Goal: Check status: Check status

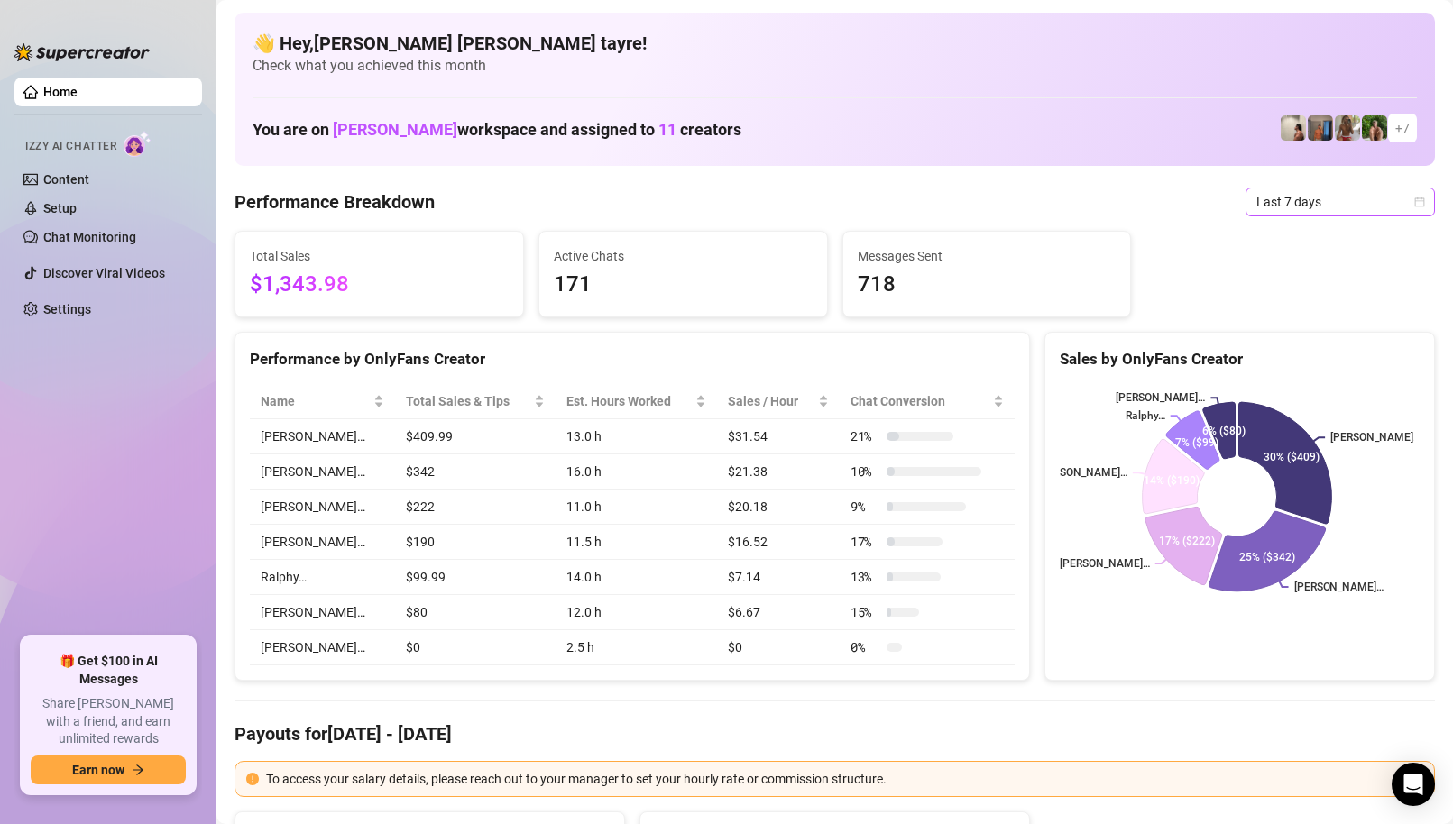
click at [1281, 191] on span "Last 7 days" at bounding box center [1340, 201] width 168 height 27
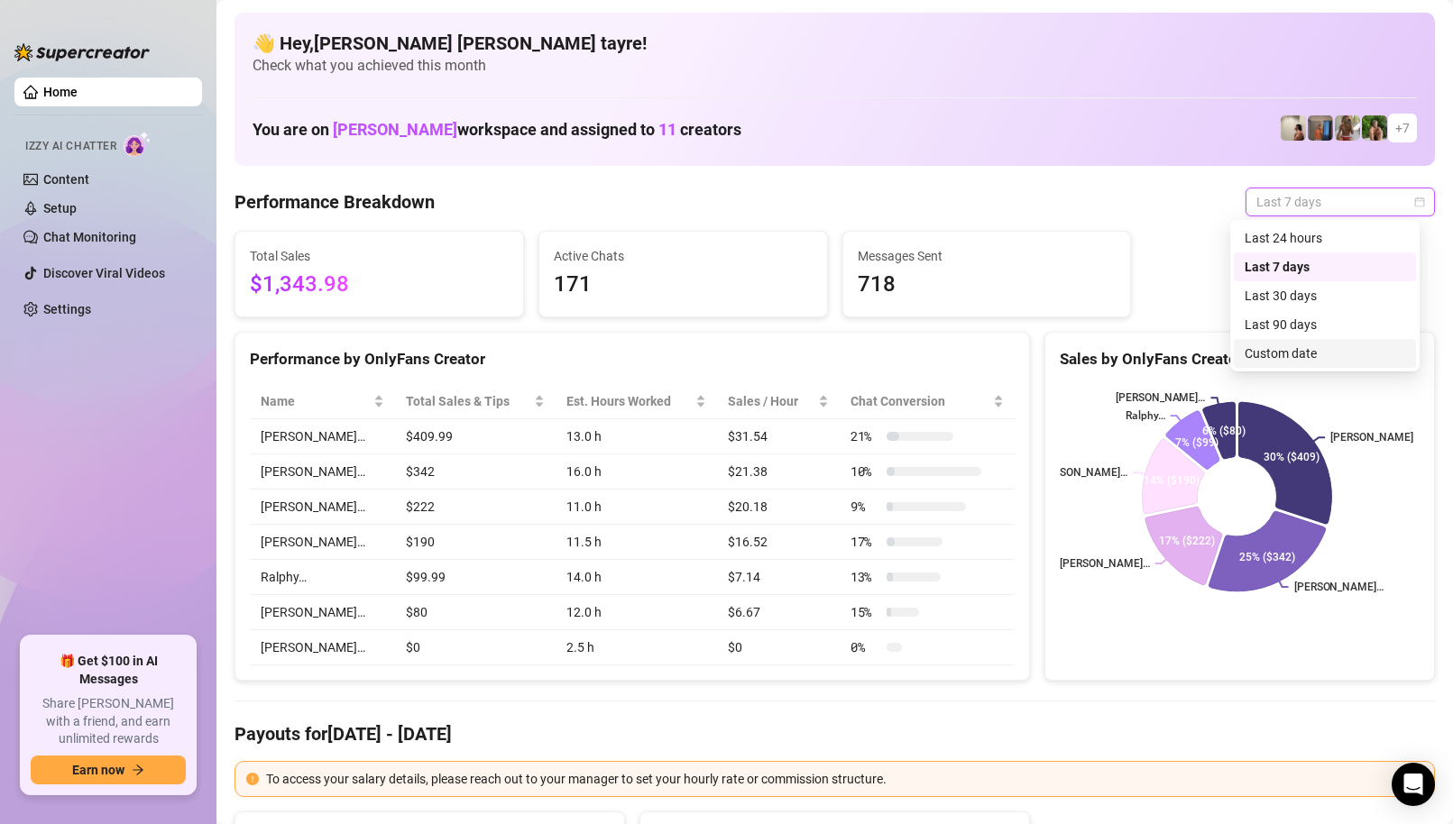
click at [1270, 359] on div "Custom date" at bounding box center [1324, 354] width 161 height 20
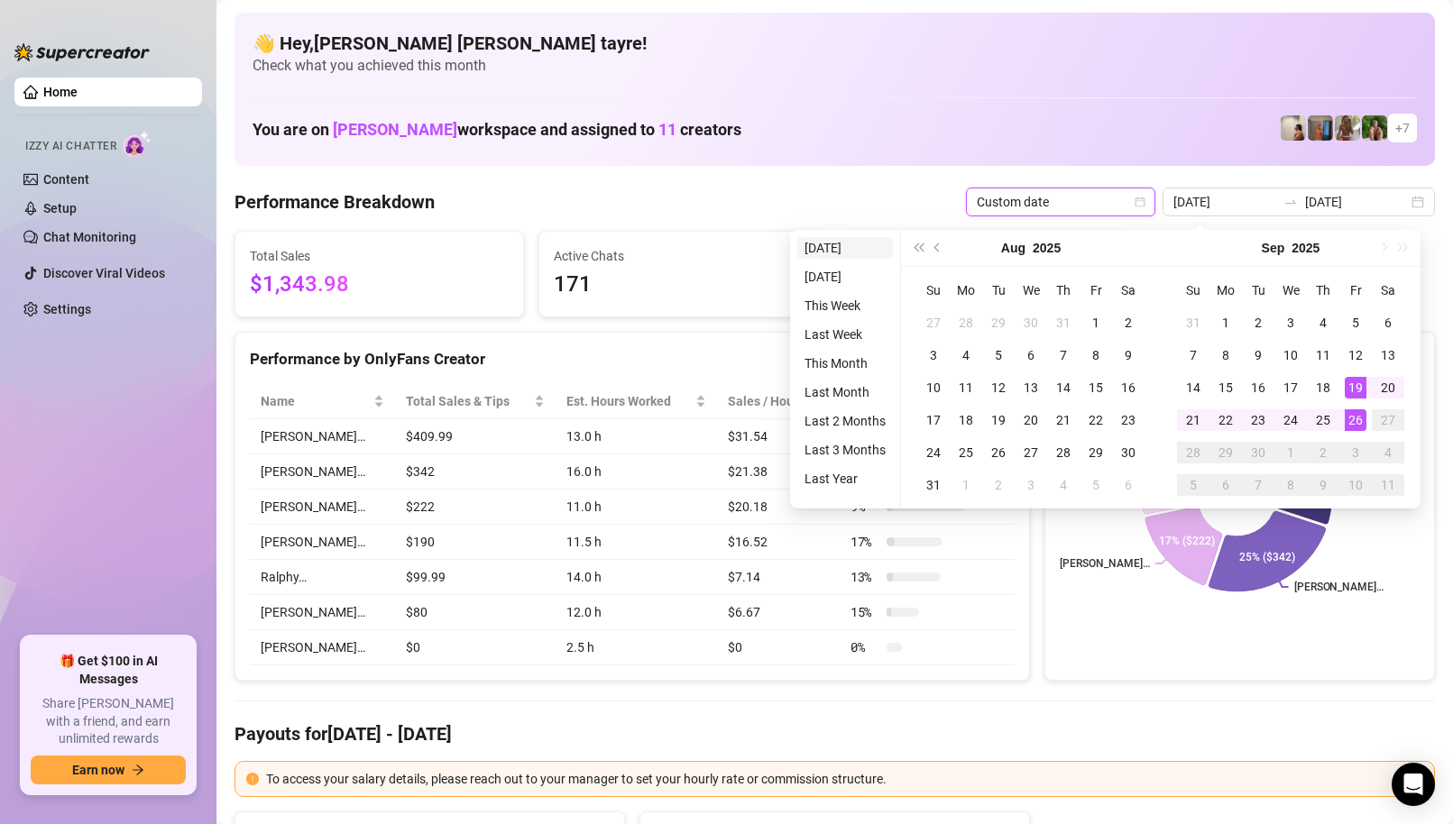
type input "[DATE]"
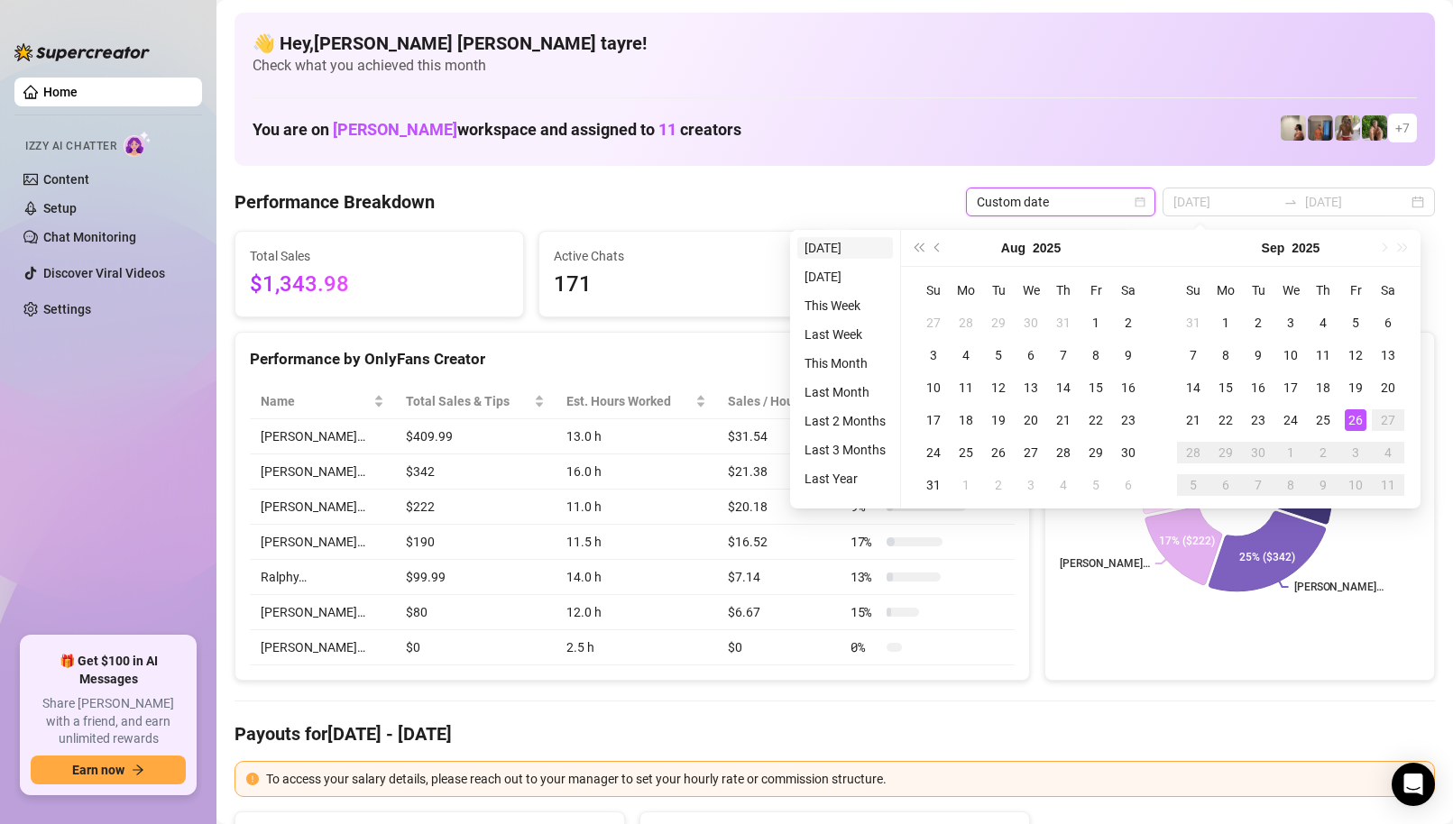
click at [845, 249] on li "[DATE]" at bounding box center [845, 248] width 96 height 22
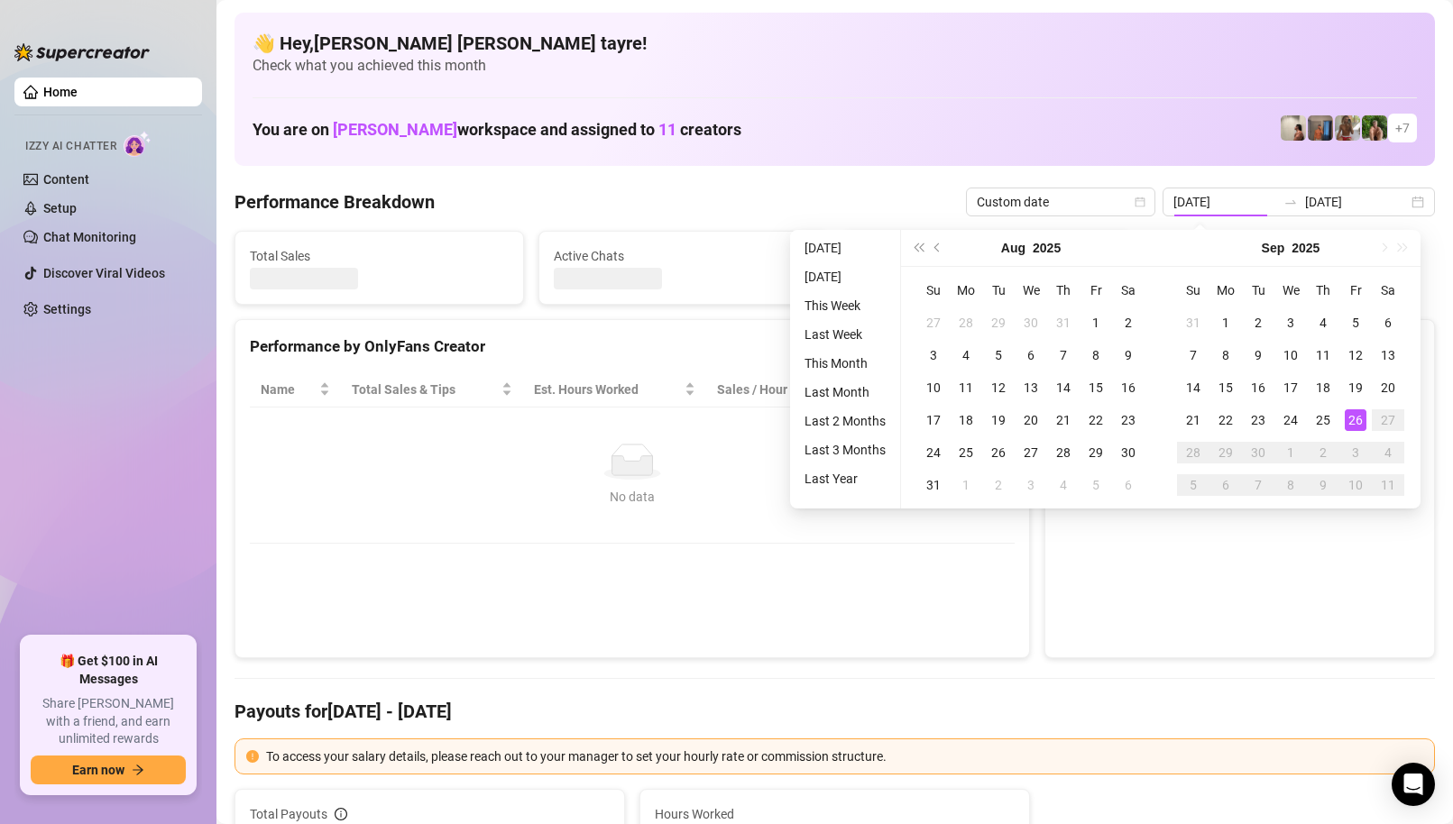
type input "[DATE]"
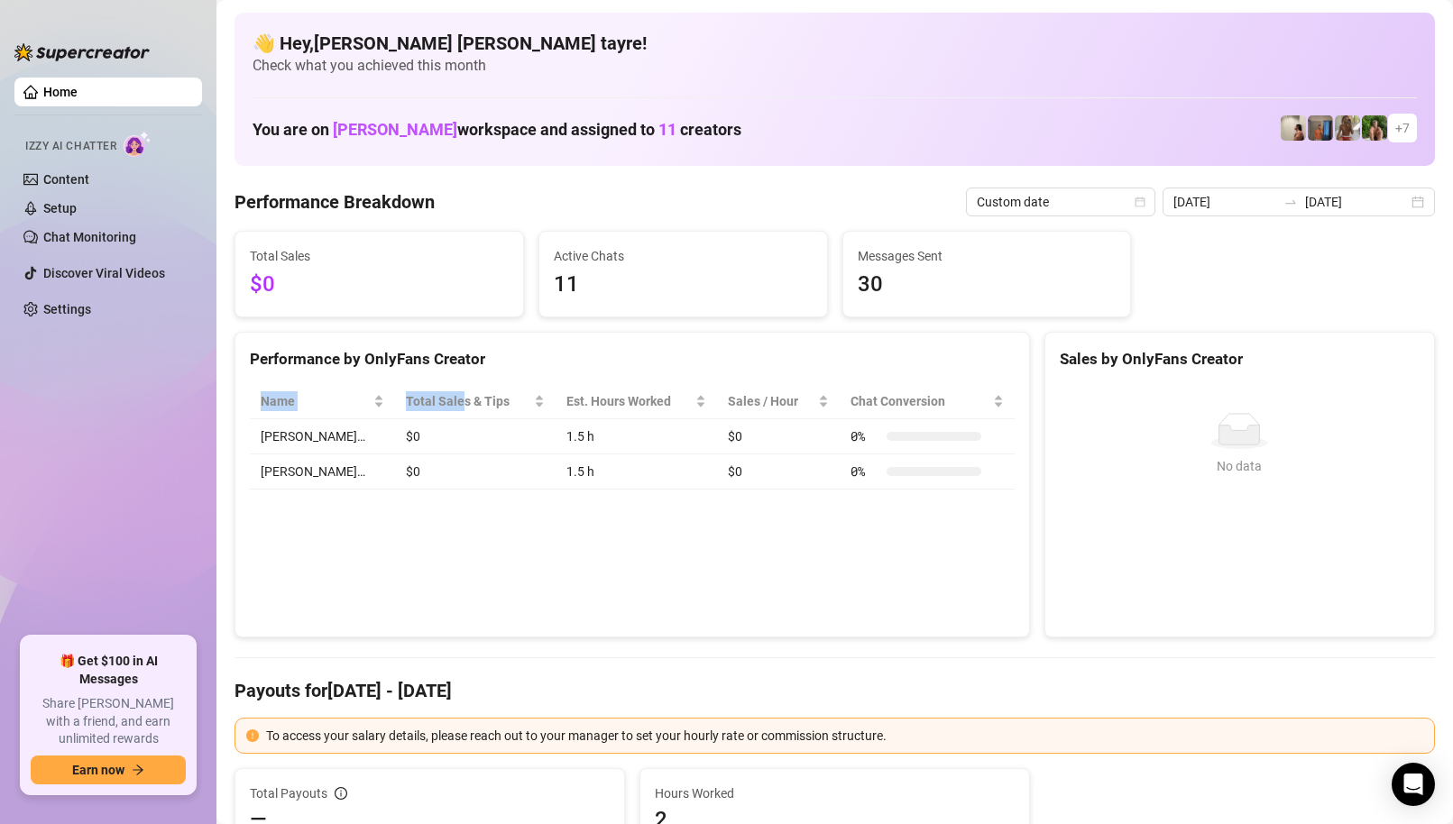
drag, startPoint x: 736, startPoint y: 569, endPoint x: 362, endPoint y: 371, distance: 423.6
click at [362, 372] on div "Performance by OnlyFans Creator Name Total Sales & Tips Est. Hours Worked Sales…" at bounding box center [631, 485] width 795 height 307
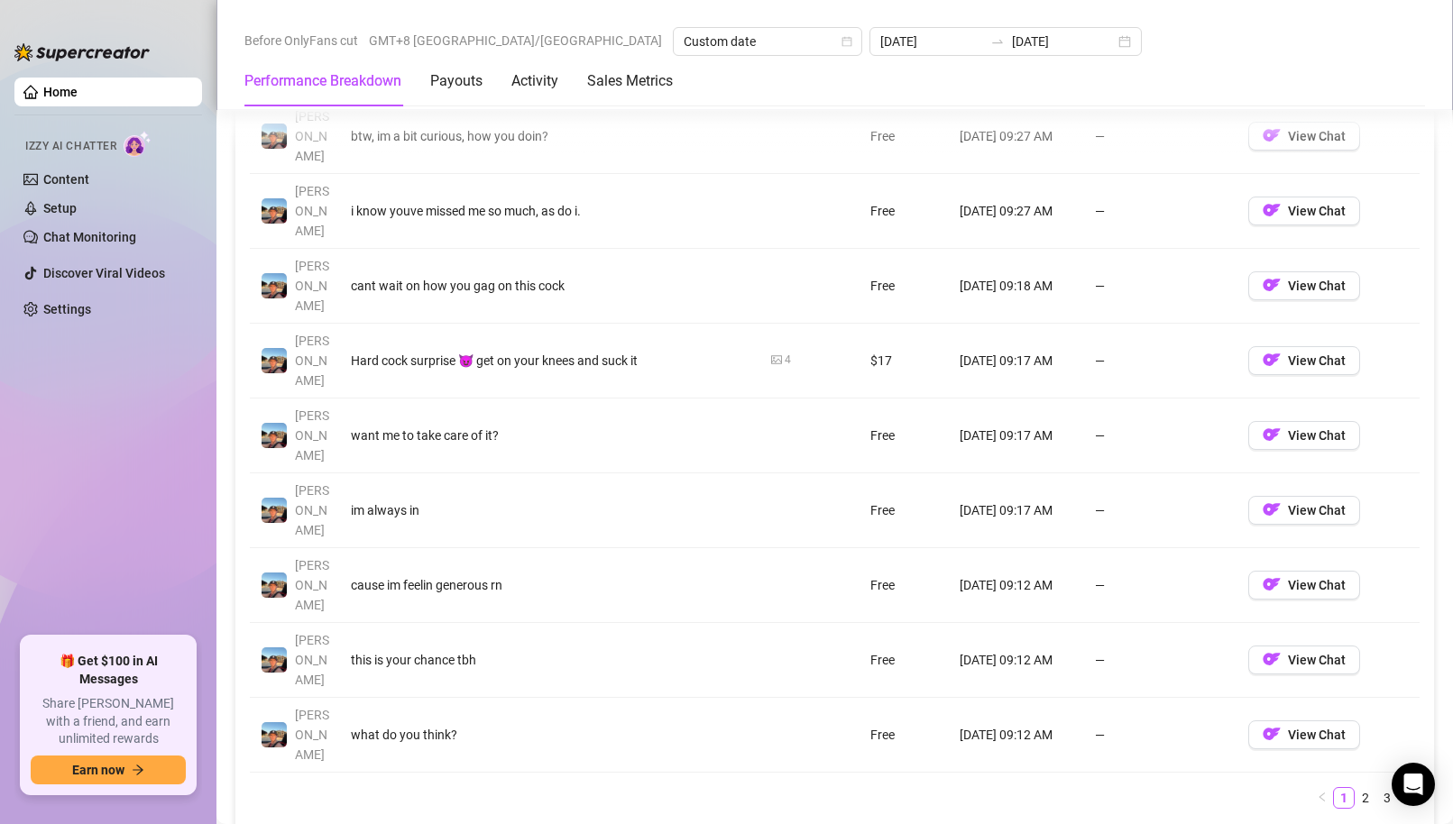
scroll to position [2254, 0]
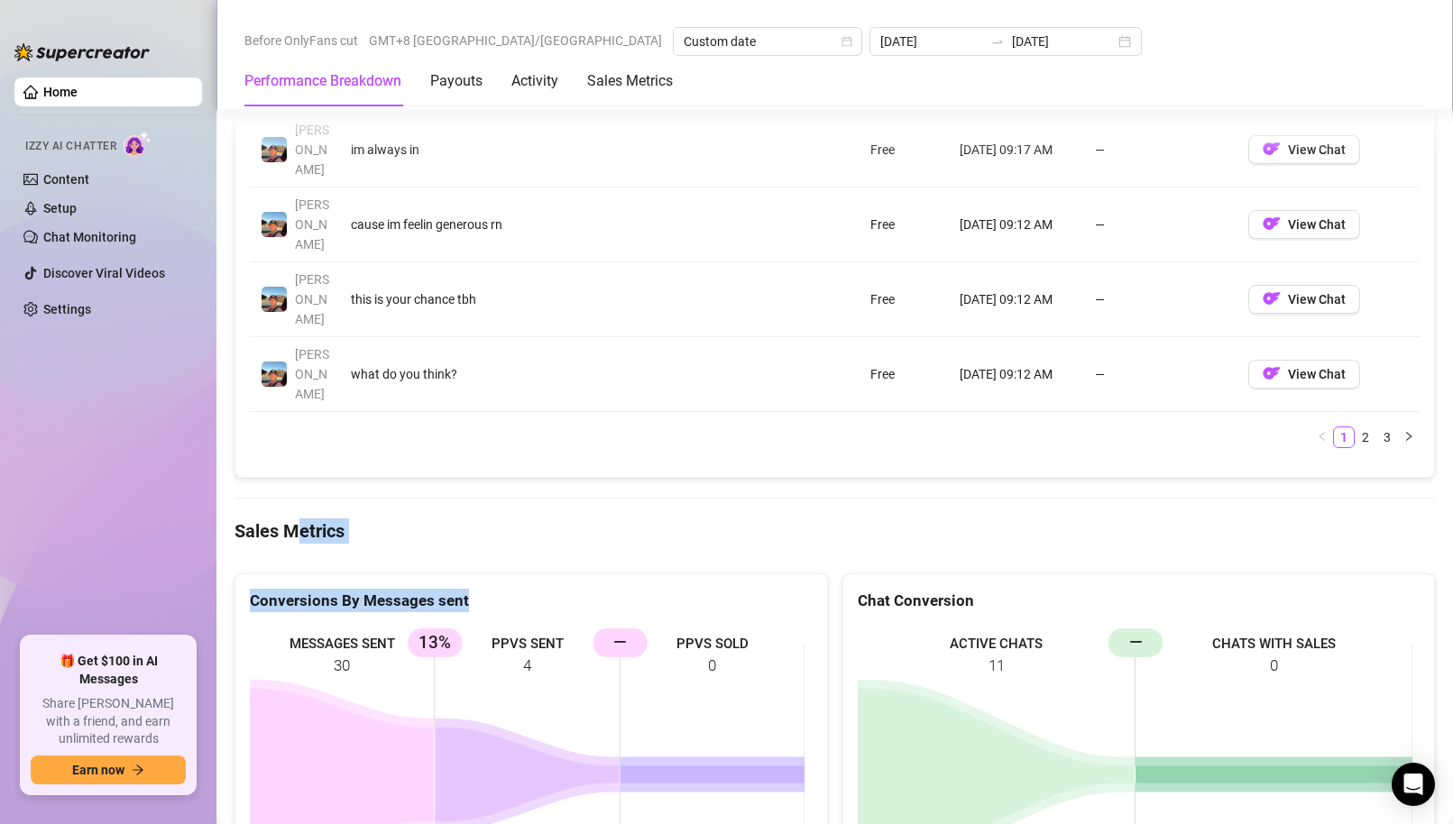
drag, startPoint x: 321, startPoint y: 253, endPoint x: 306, endPoint y: 250, distance: 15.7
click at [604, 728] on icon at bounding box center [527, 775] width 184 height 95
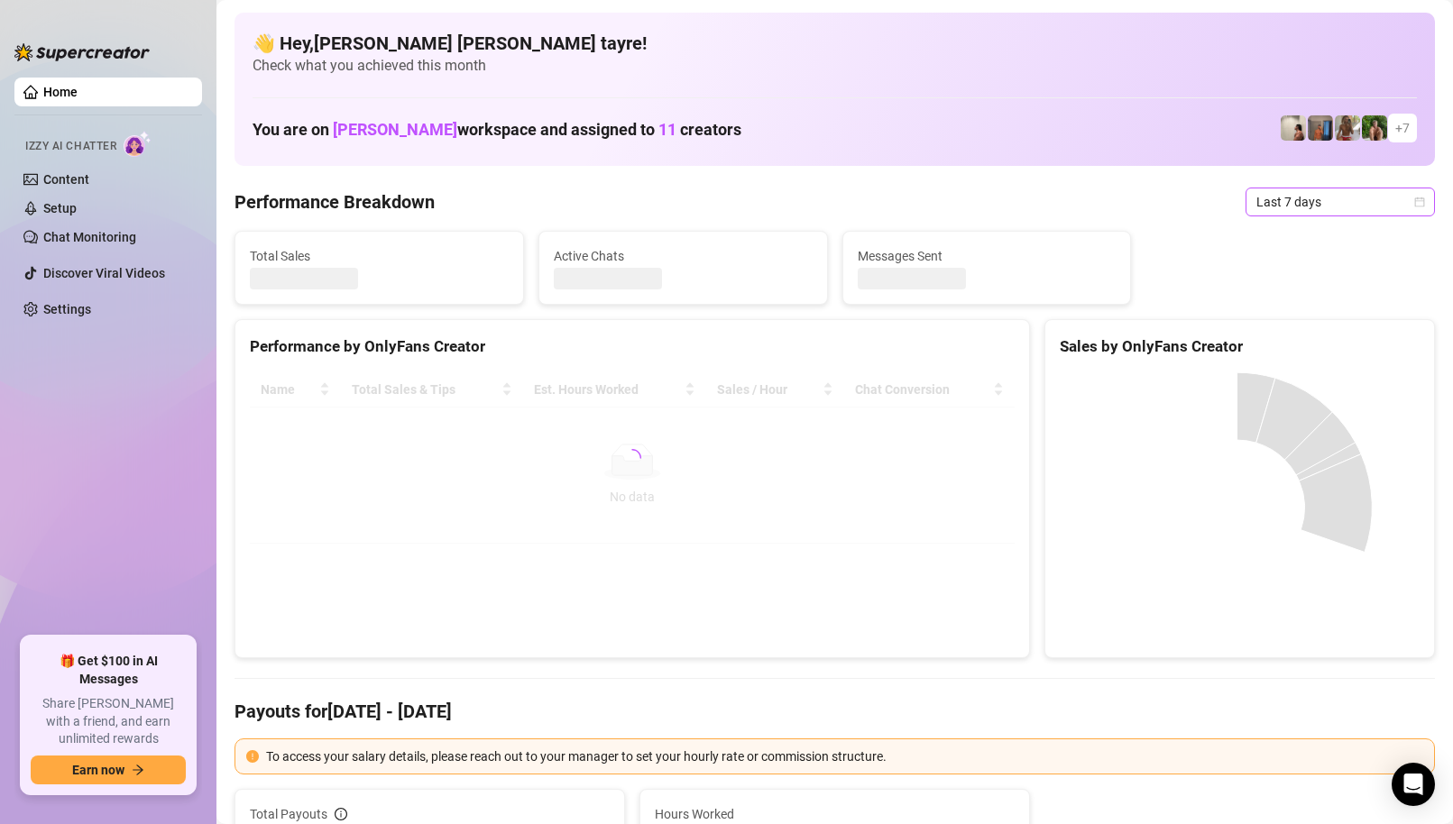
click at [1297, 207] on span "Last 7 days" at bounding box center [1340, 201] width 168 height 27
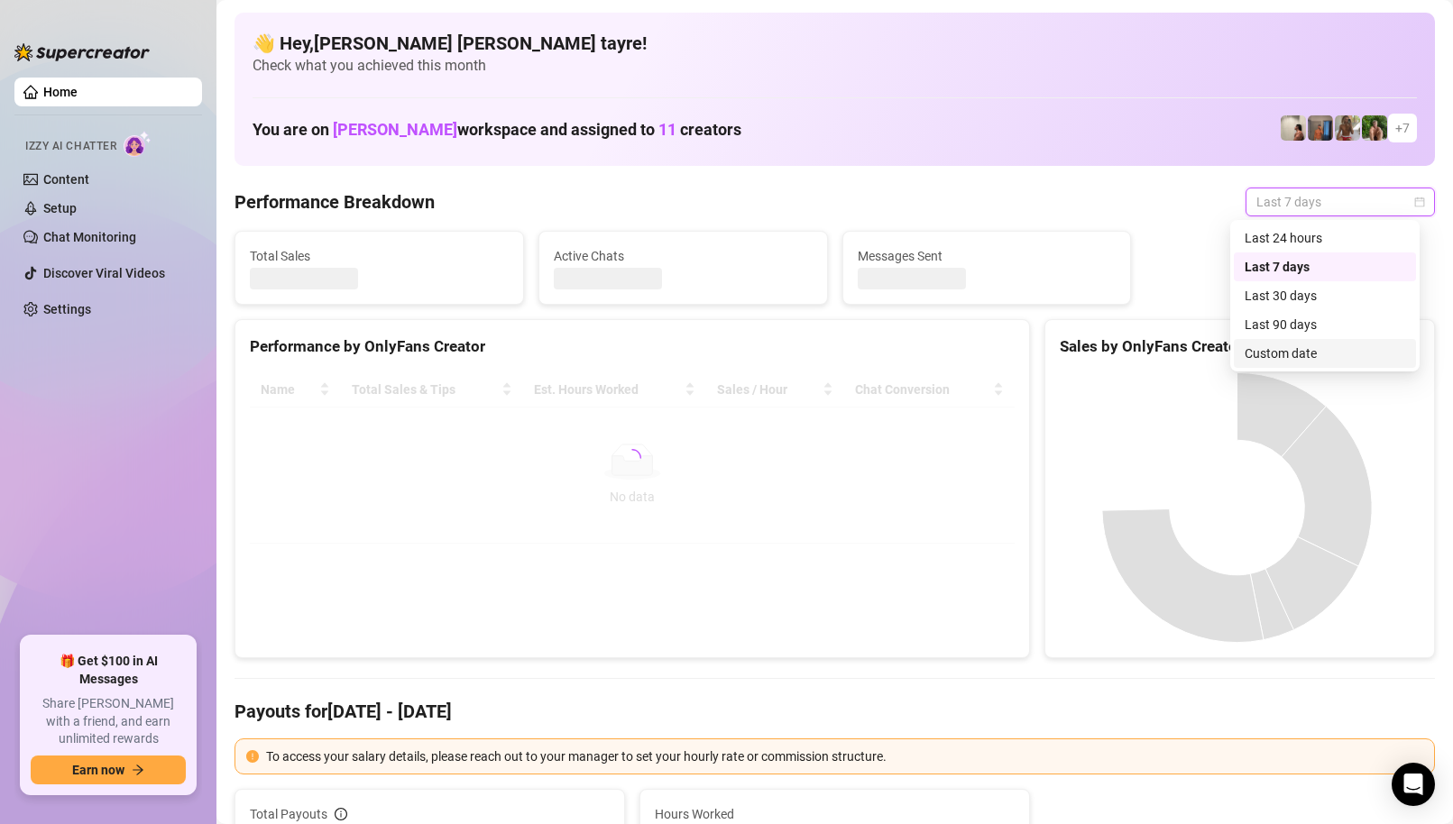
click at [1275, 344] on div "Custom date" at bounding box center [1324, 354] width 161 height 20
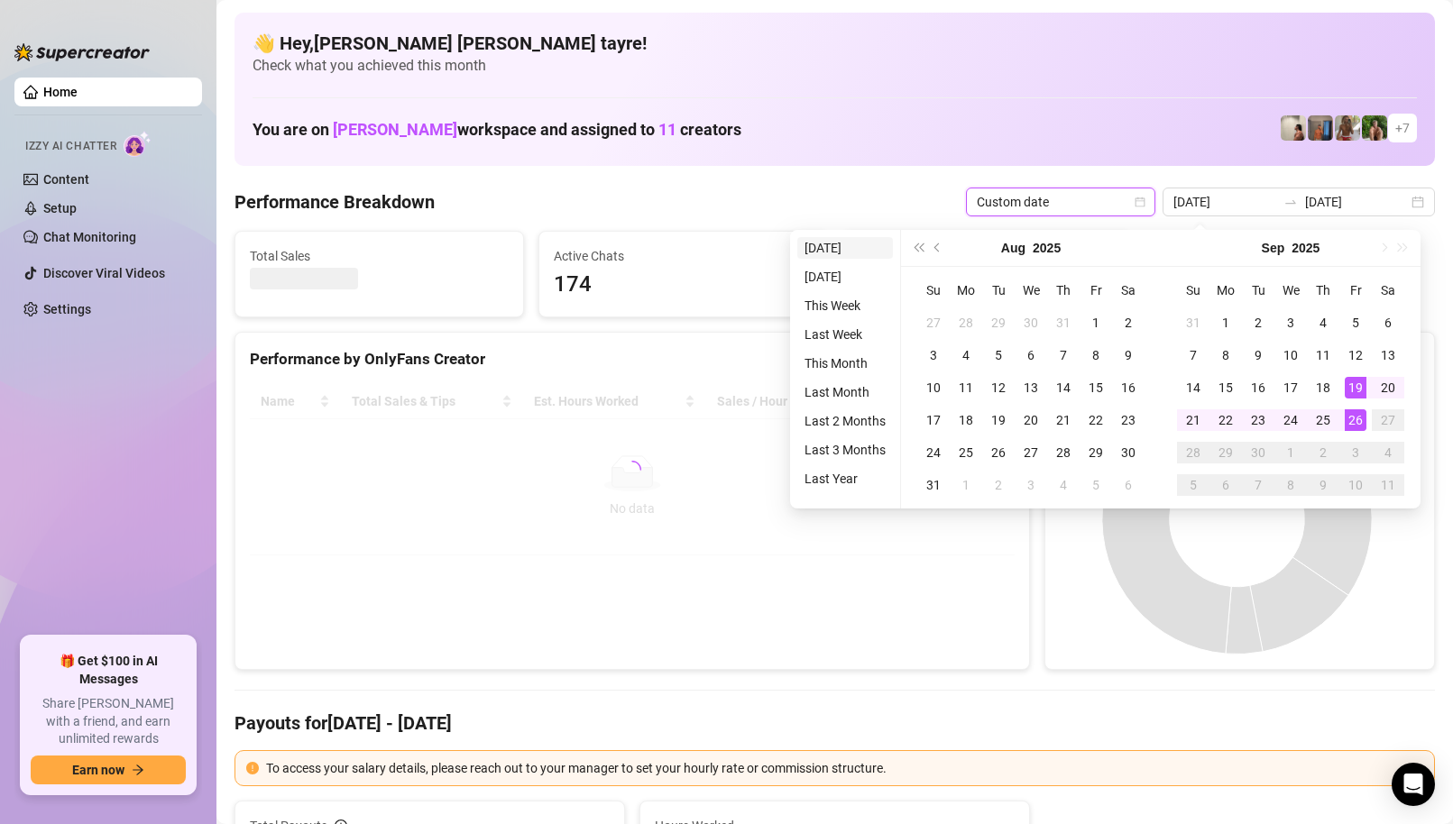
type input "[DATE]"
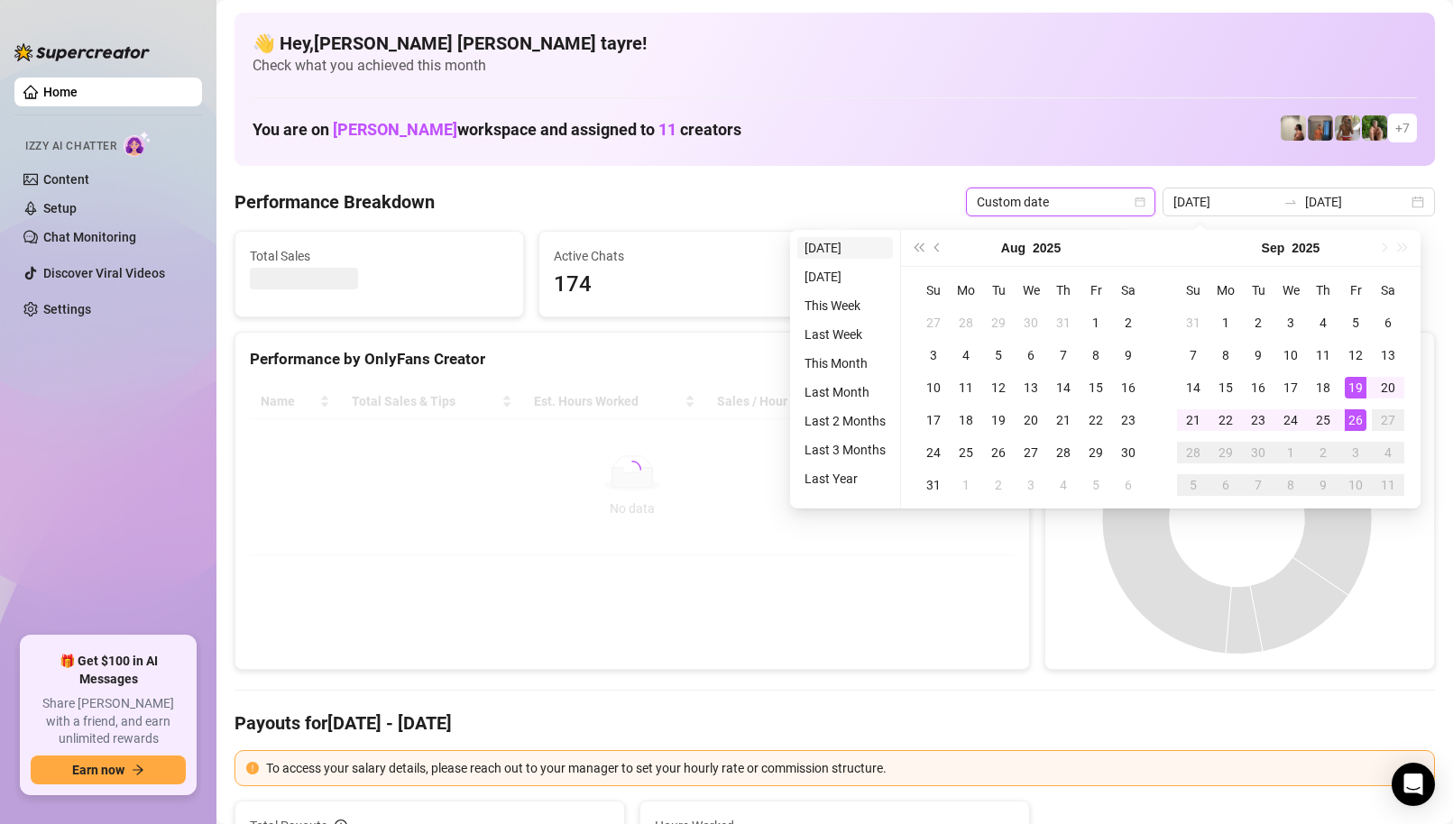
click at [840, 248] on li "[DATE]" at bounding box center [845, 248] width 96 height 22
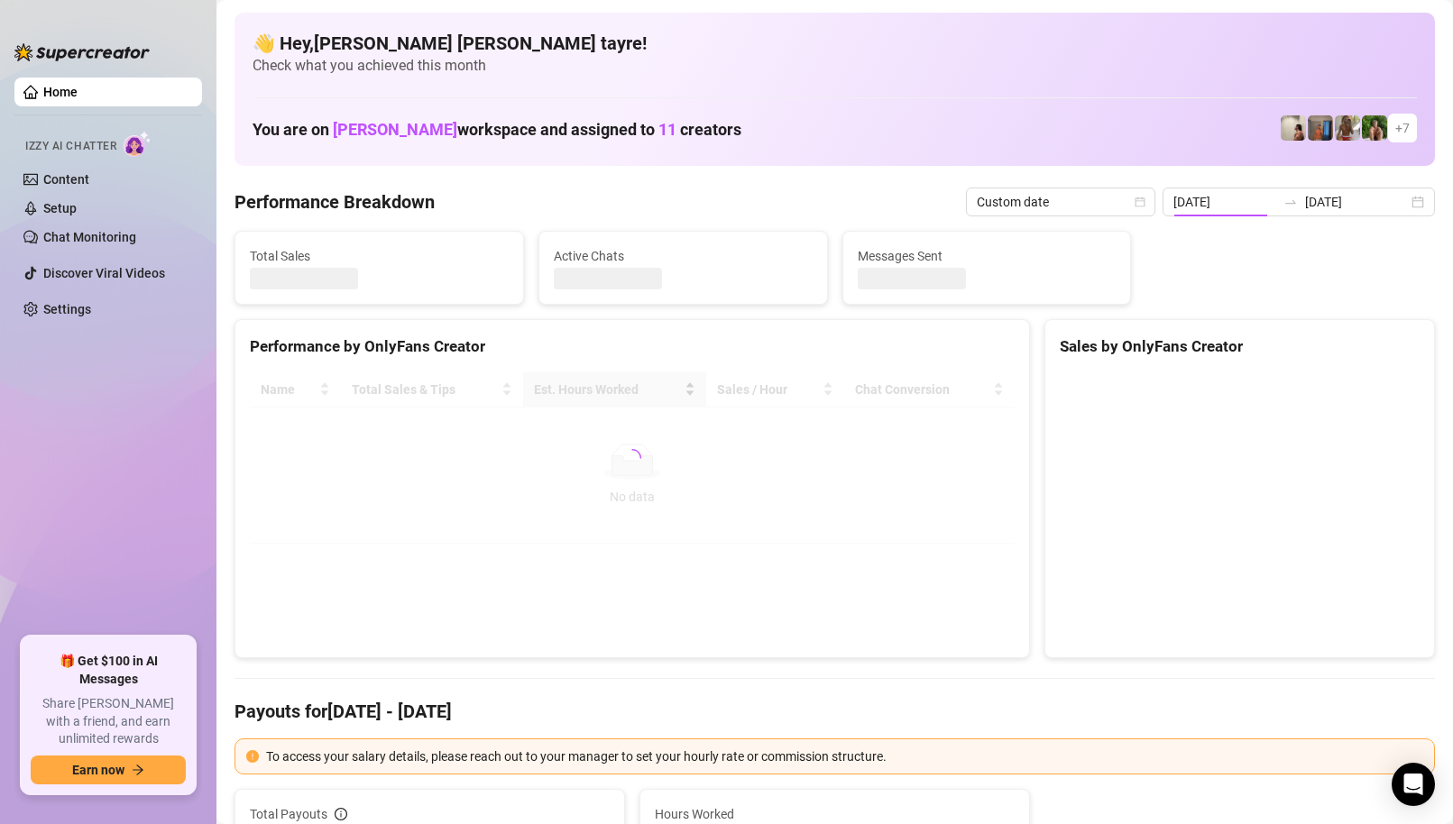
type input "[DATE]"
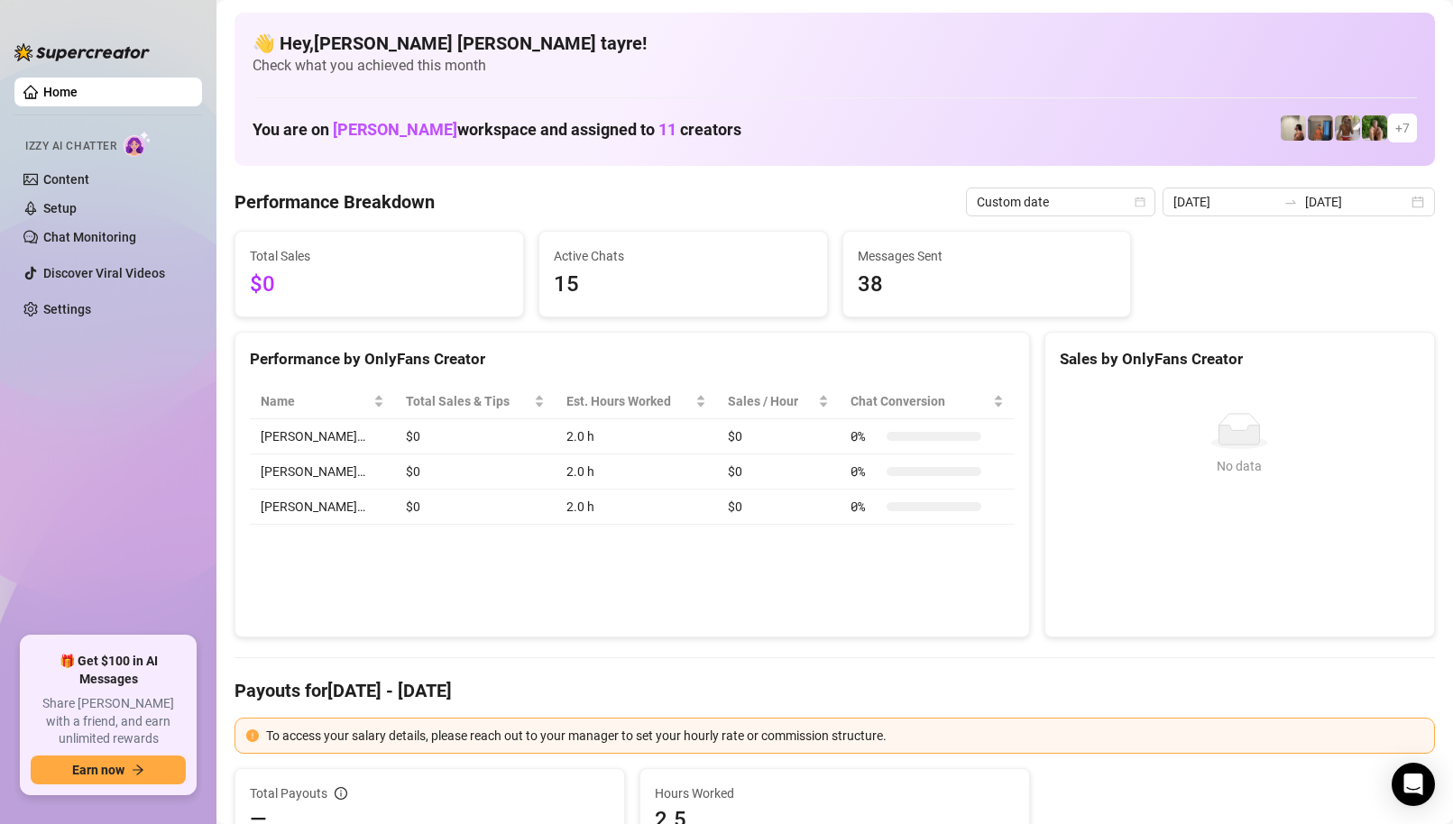
click at [482, 590] on div "Performance by OnlyFans Creator Name Total Sales & Tips Est. Hours Worked Sales…" at bounding box center [631, 485] width 795 height 307
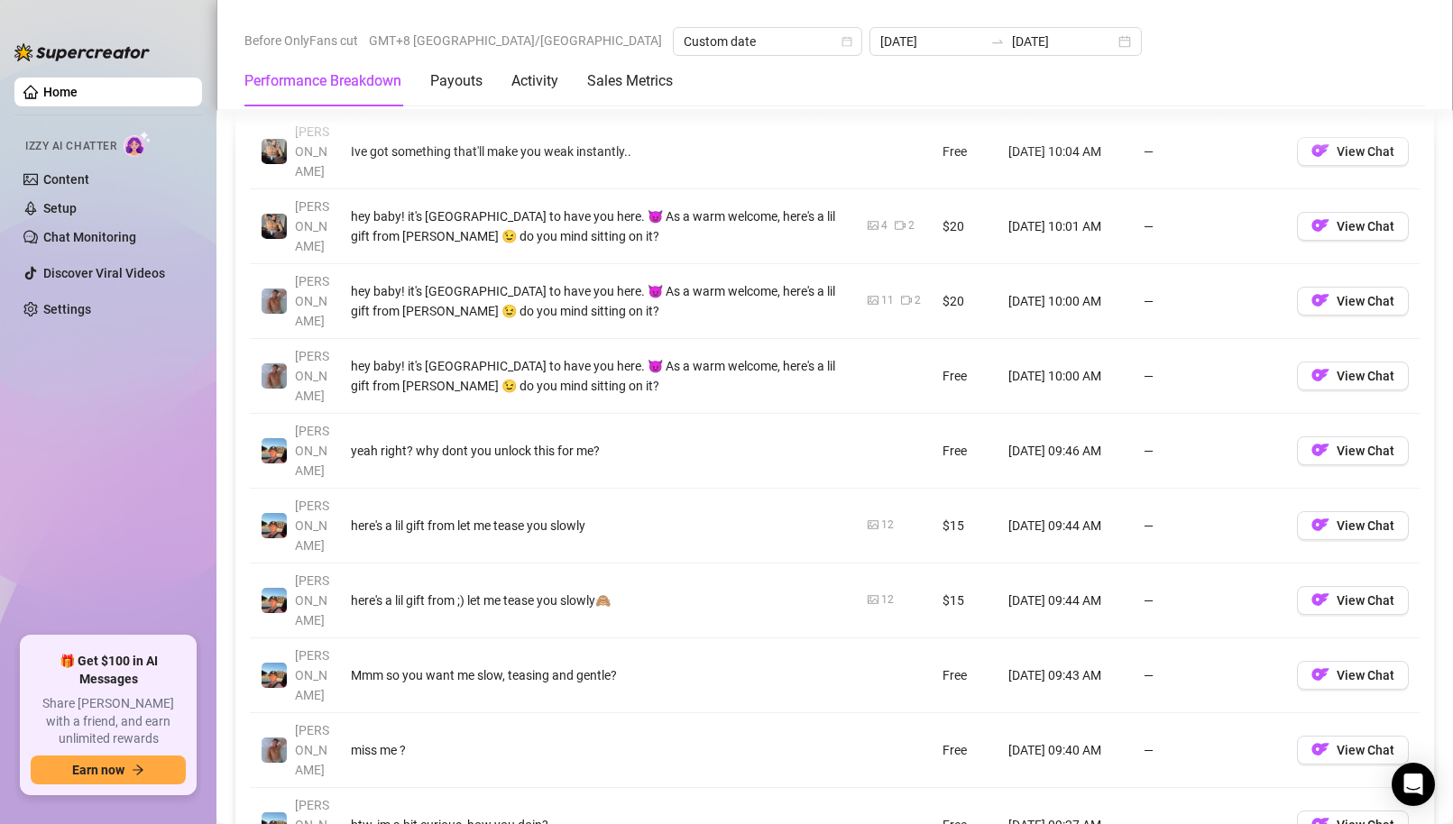
scroll to position [2164, 0]
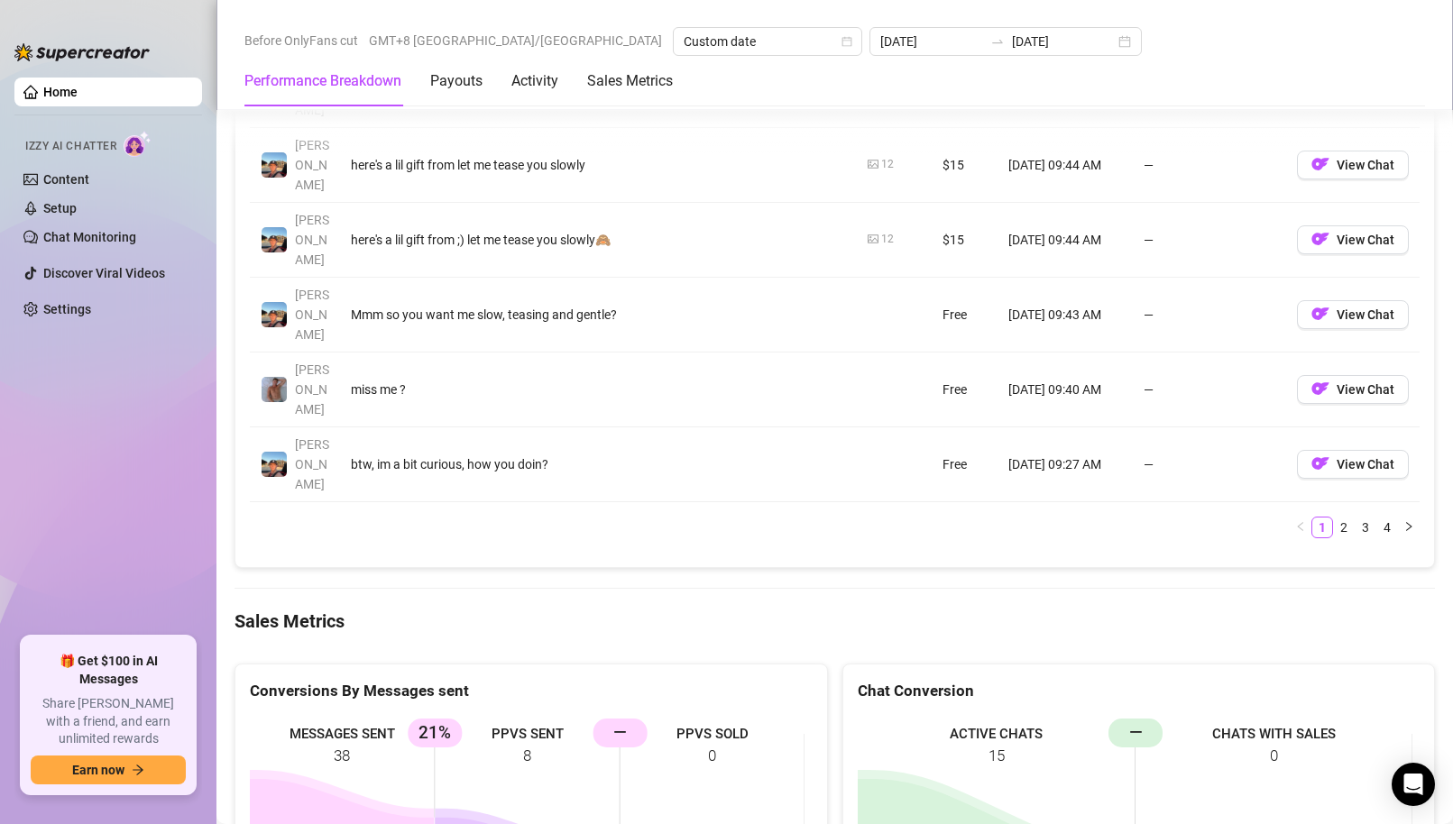
click at [127, 512] on ul "Home Izzy AI Chatter Content Setup Chat Monitoring Discover Viral Videos Settin…" at bounding box center [108, 349] width 188 height 559
